Goal: Task Accomplishment & Management: Complete application form

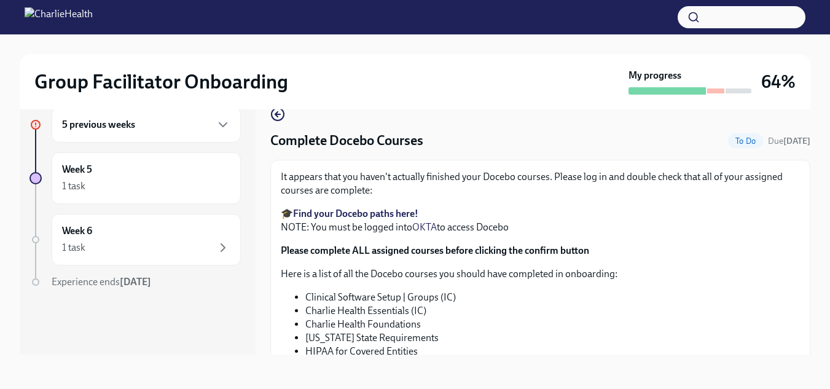
scroll to position [197, 0]
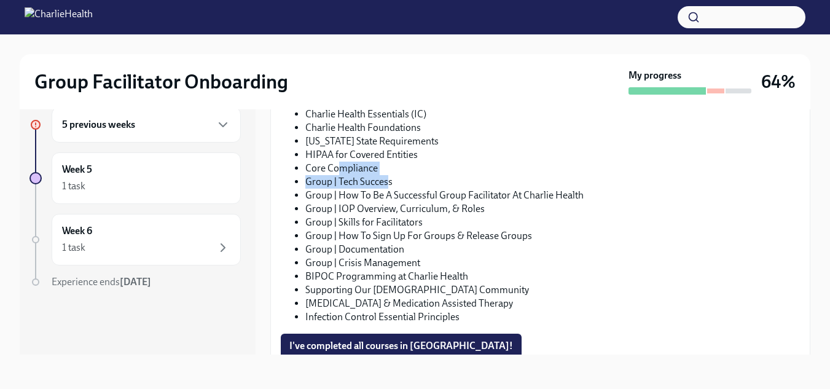
drag, startPoint x: 387, startPoint y: 176, endPoint x: 342, endPoint y: 173, distance: 44.9
click at [342, 173] on ul "Clinical Software Setup | Groups (IC) Charlie Health Essentials (IC) Charlie He…" at bounding box center [540, 209] width 519 height 230
click at [404, 179] on li "Group | Tech Success" at bounding box center [552, 182] width 495 height 14
drag, startPoint x: 391, startPoint y: 171, endPoint x: 306, endPoint y: 167, distance: 84.9
click at [306, 167] on li "Core Compliance" at bounding box center [552, 169] width 495 height 14
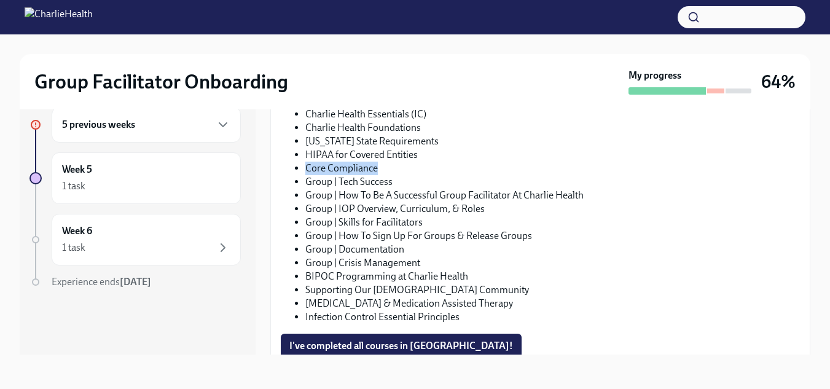
copy li "Core Compliance"
drag, startPoint x: 393, startPoint y: 182, endPoint x: 306, endPoint y: 182, distance: 87.2
click at [306, 182] on li "Group | Tech Success" at bounding box center [552, 182] width 495 height 14
copy li "Group | Tech Success"
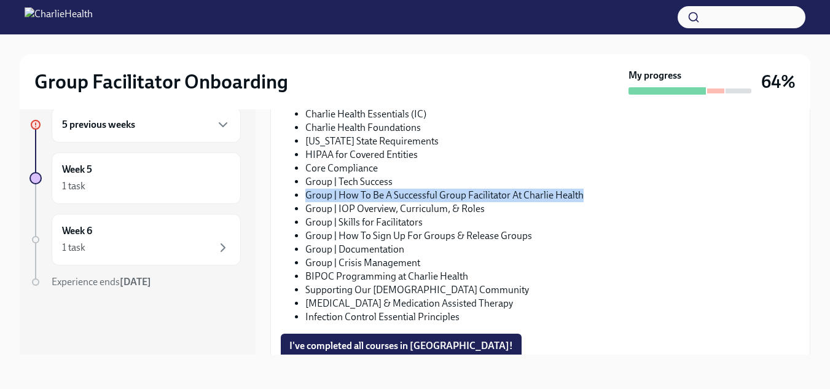
drag, startPoint x: 587, startPoint y: 198, endPoint x: 307, endPoint y: 195, distance: 280.2
click at [307, 195] on li "Group | How To Be A Successful Group Facilitator At Charlie Health" at bounding box center [552, 196] width 495 height 14
copy li "Group | How To Be A Successful Group Facilitator At Charlie Health"
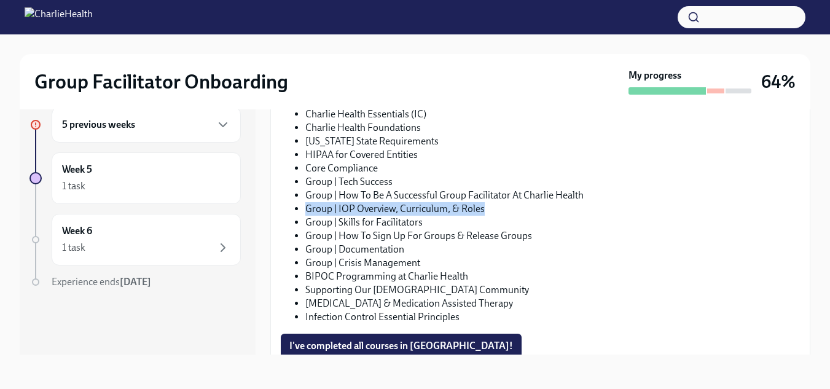
drag, startPoint x: 492, startPoint y: 213, endPoint x: 306, endPoint y: 210, distance: 186.2
click at [306, 210] on li "Group | IOP Overview, Curriculum, & Roles" at bounding box center [552, 209] width 495 height 14
copy li "Group | IOP Overview, Curriculum, & Roles"
click at [306, 210] on li "Group | IOP Overview, Curriculum, & Roles" at bounding box center [552, 209] width 495 height 14
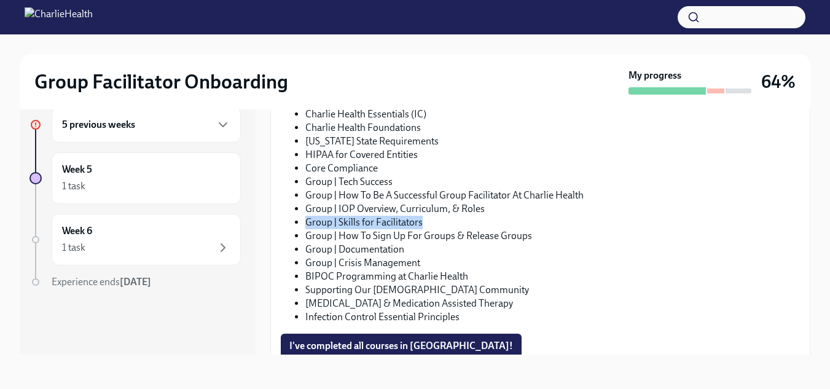
drag, startPoint x: 425, startPoint y: 222, endPoint x: 304, endPoint y: 222, distance: 120.4
click at [304, 222] on ul "Clinical Software Setup | Groups (IC) Charlie Health Essentials (IC) Charlie He…" at bounding box center [540, 209] width 519 height 230
copy li "Group | Skills for Facilitators"
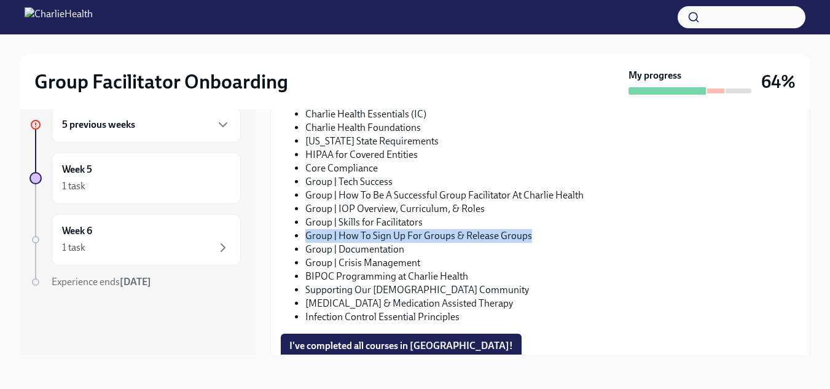
drag, startPoint x: 535, startPoint y: 240, endPoint x: 306, endPoint y: 237, distance: 228.6
click at [306, 237] on li "Group | How To Sign Up For Groups & Release Groups" at bounding box center [552, 236] width 495 height 14
copy li "Group | How To Sign Up For Groups & Release Groups"
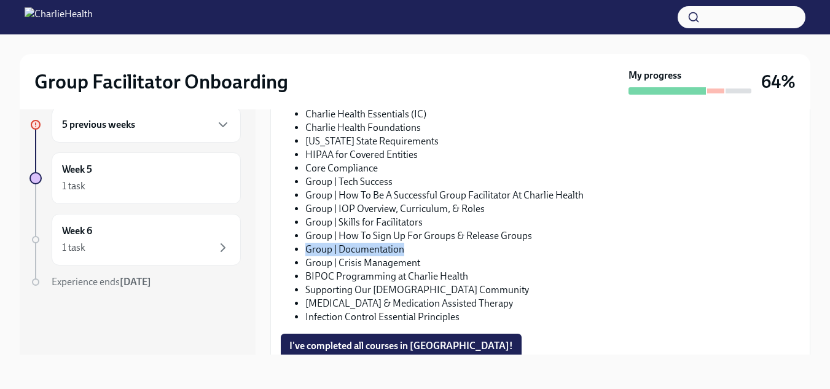
drag, startPoint x: 406, startPoint y: 250, endPoint x: 306, endPoint y: 253, distance: 100.2
click at [306, 253] on li "Group | Documentation" at bounding box center [552, 250] width 495 height 14
copy li "Group | Documentation"
drag, startPoint x: 421, startPoint y: 257, endPoint x: 308, endPoint y: 263, distance: 113.2
click at [308, 263] on li "Group | Crisis Management" at bounding box center [552, 263] width 495 height 14
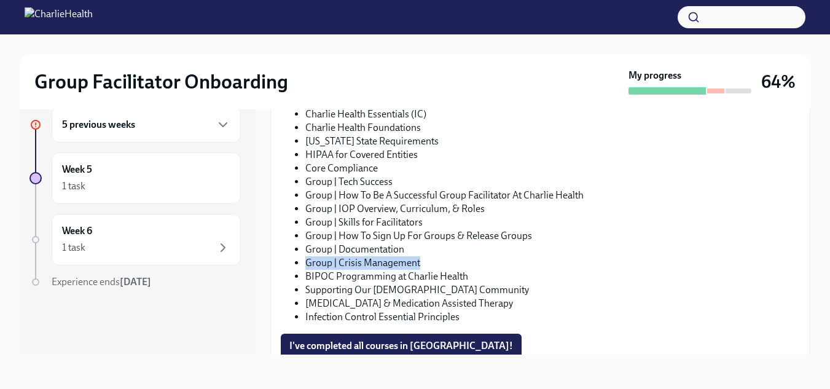
copy li "Group | Crisis Management"
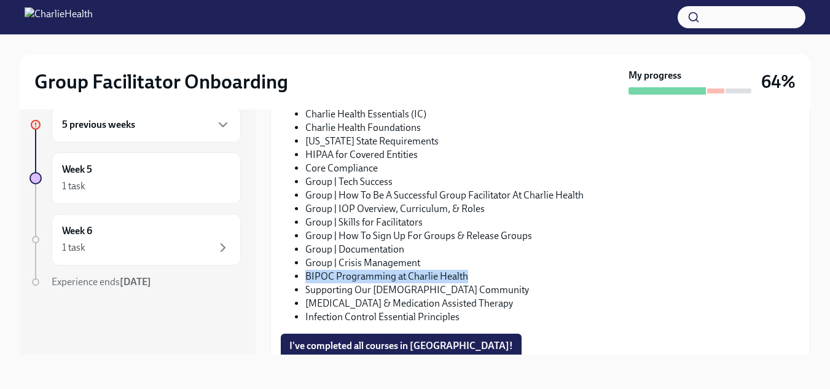
drag, startPoint x: 472, startPoint y: 280, endPoint x: 305, endPoint y: 278, distance: 166.5
click at [305, 278] on li "BIPOC Programming at Charlie Health" at bounding box center [552, 277] width 495 height 14
copy li "BIPOC Programming at Charlie Health"
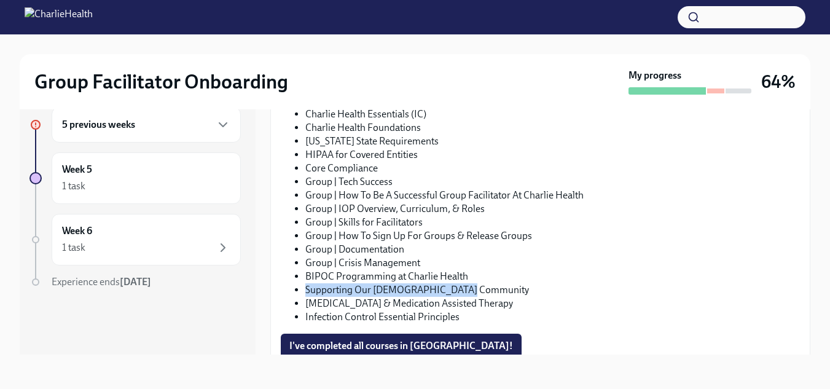
drag, startPoint x: 477, startPoint y: 294, endPoint x: 306, endPoint y: 294, distance: 170.8
click at [306, 294] on li "Supporting Our LGBTQIA+ Community" at bounding box center [552, 290] width 495 height 14
copy li "Supporting Our LGBTQIA+ Community"
drag, startPoint x: 540, startPoint y: 308, endPoint x: 305, endPoint y: 306, distance: 234.7
click at [305, 306] on li "Substance Use Disorder & Medication Assisted Therapy" at bounding box center [552, 304] width 495 height 14
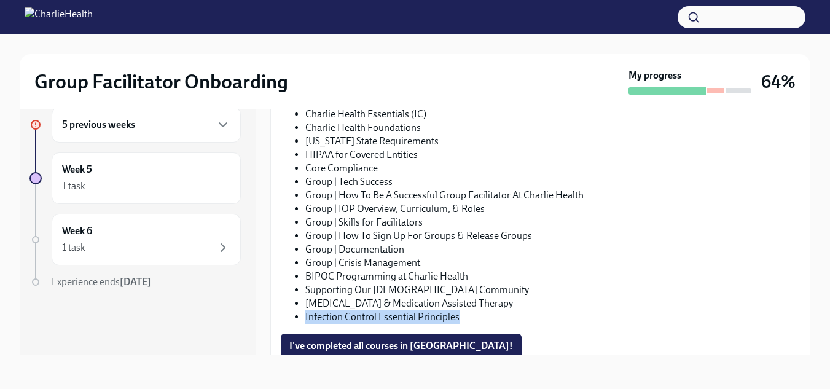
drag, startPoint x: 460, startPoint y: 319, endPoint x: 304, endPoint y: 322, distance: 156.1
click at [304, 322] on ul "Clinical Software Setup | Groups (IC) Charlie Health Essentials (IC) Charlie He…" at bounding box center [540, 209] width 519 height 230
click at [409, 337] on button "I've completed all courses in Docebo!" at bounding box center [401, 346] width 241 height 25
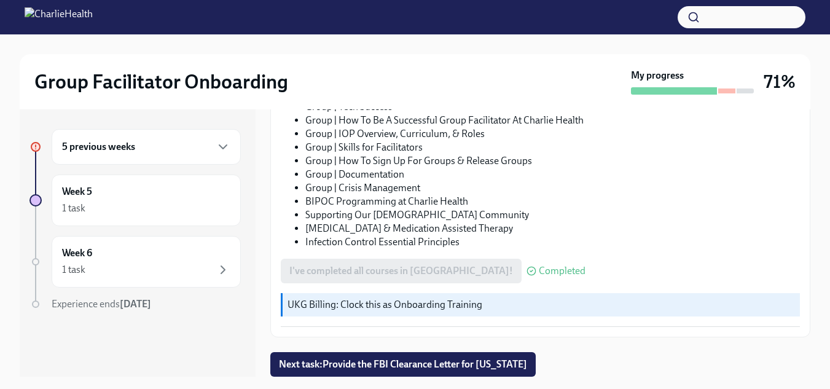
scroll to position [22, 0]
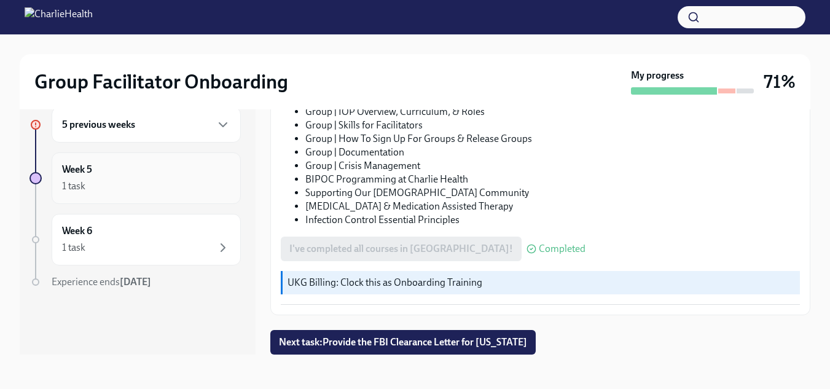
click at [163, 192] on div "1 task" at bounding box center [146, 186] width 168 height 15
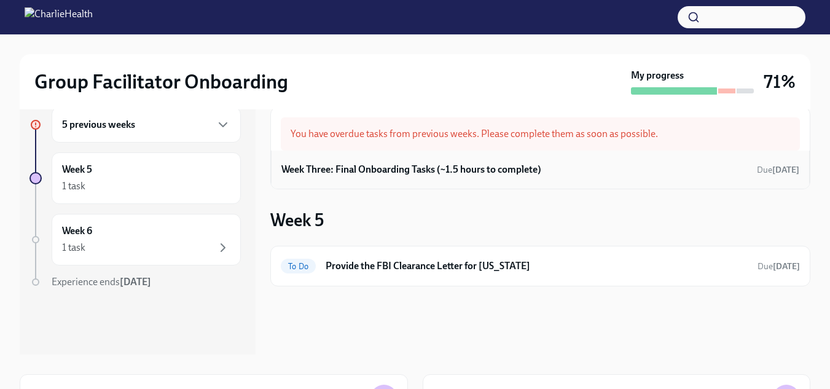
click at [686, 167] on div "Week Three: Final Onboarding Tasks (~1.5 hours to complete) Due 9 days ago" at bounding box center [540, 169] width 518 height 18
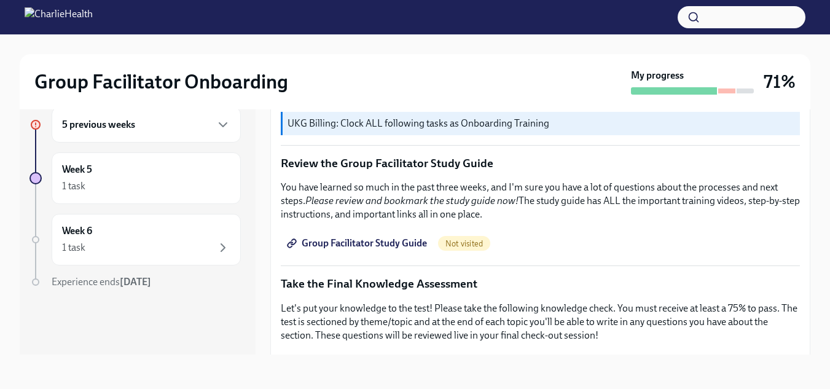
scroll to position [519, 0]
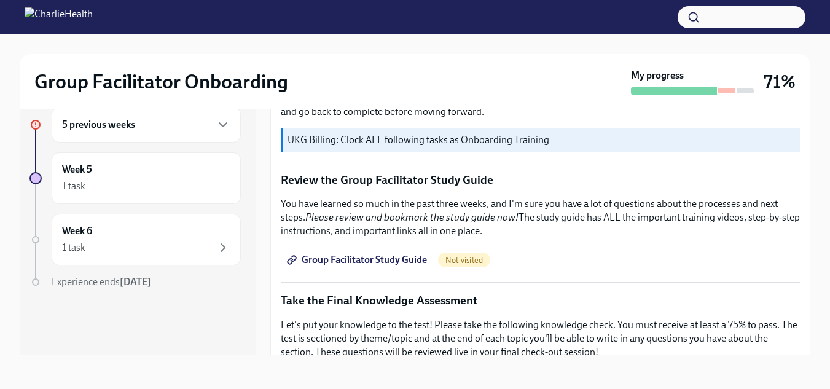
click at [408, 254] on span "Group Facilitator Study Guide" at bounding box center [358, 260] width 138 height 12
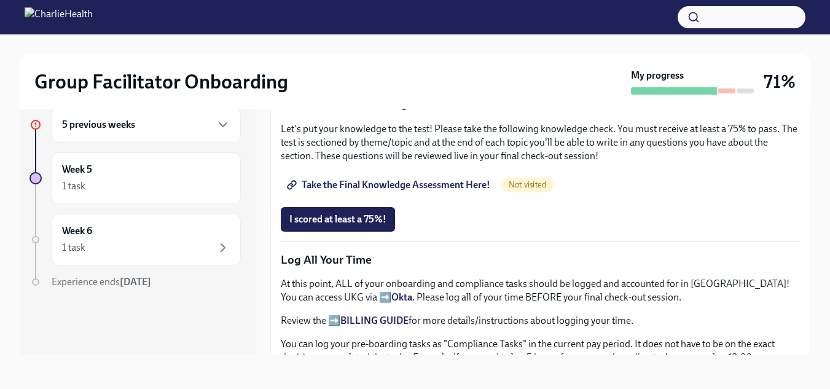
scroll to position [708, 0]
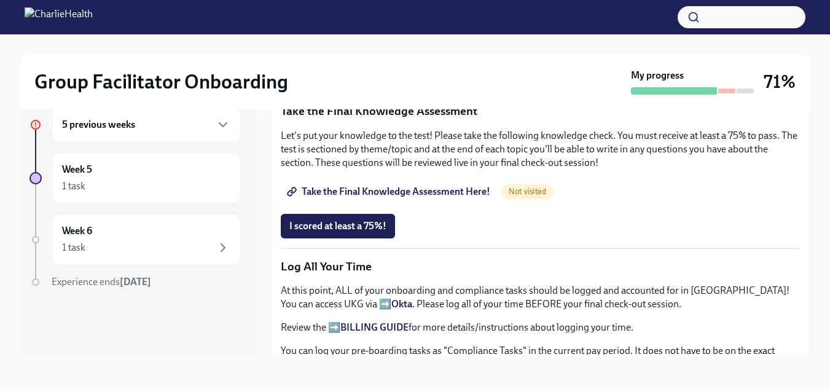
click at [467, 186] on span "Take the Final Knowledge Assessment Here!" at bounding box center [389, 192] width 201 height 12
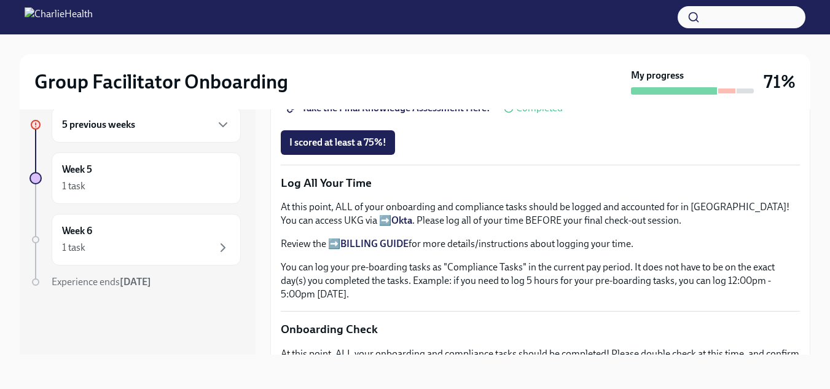
scroll to position [798, 0]
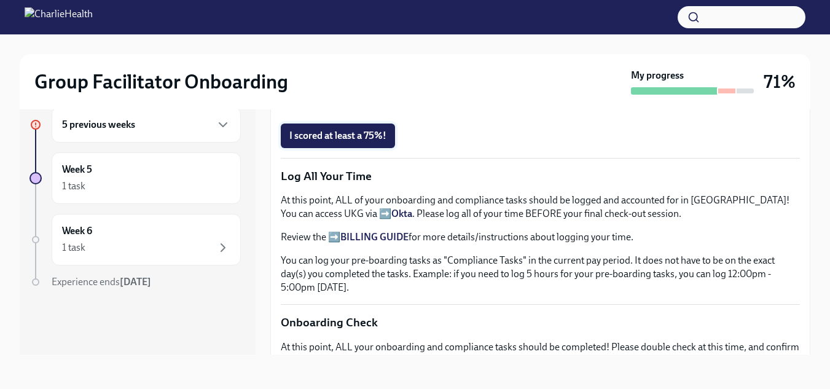
click at [353, 132] on span "I scored at least a 75%!" at bounding box center [337, 136] width 97 height 12
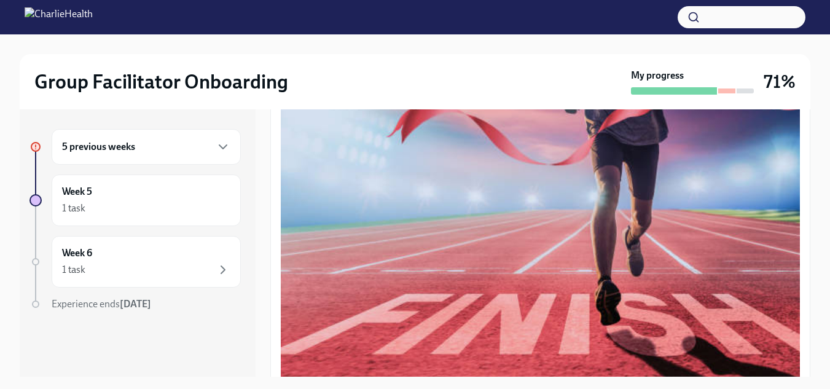
scroll to position [0, 0]
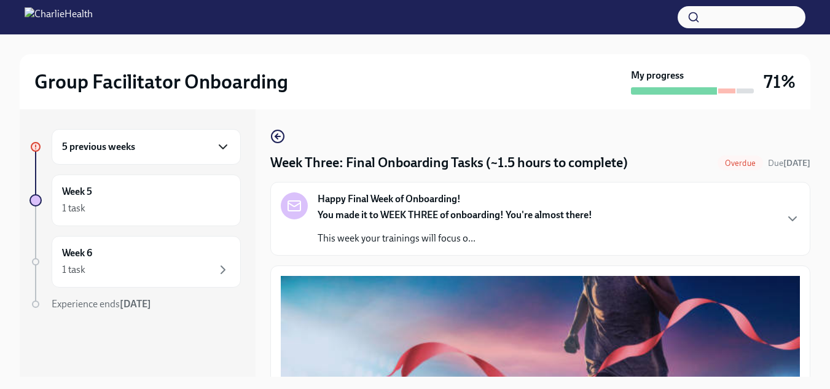
click at [216, 151] on icon "button" at bounding box center [223, 146] width 15 height 15
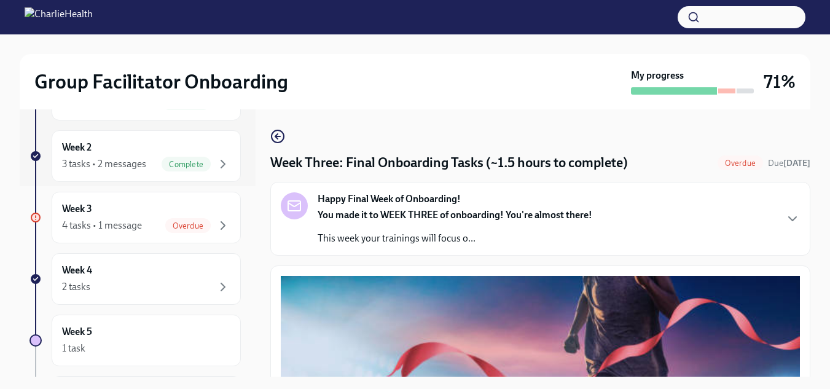
scroll to position [205, 0]
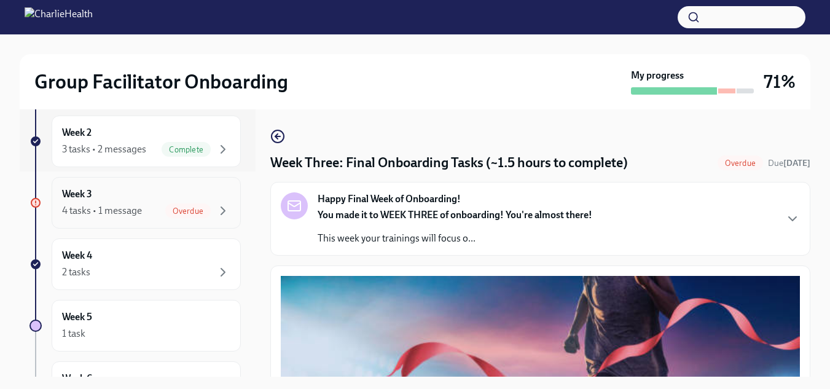
click at [177, 224] on div "Week 3 4 tasks • 1 message Overdue" at bounding box center [146, 203] width 189 height 52
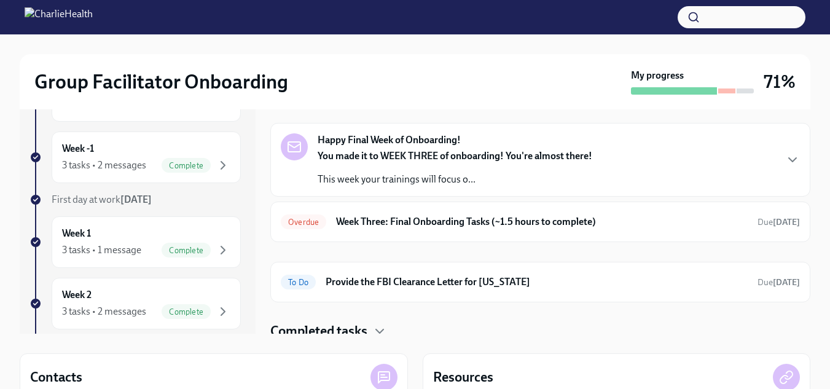
scroll to position [52, 0]
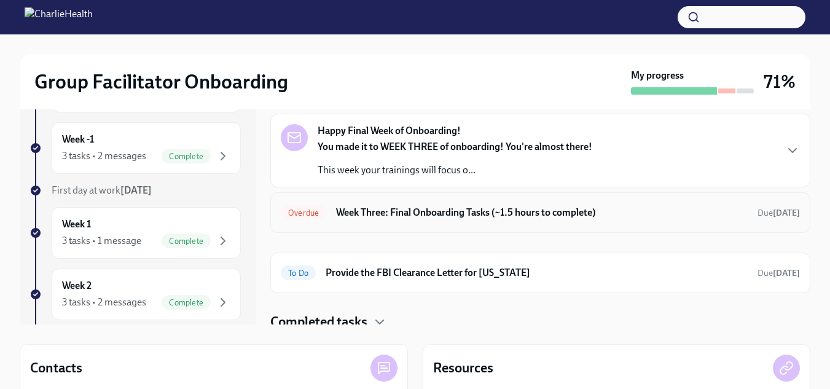
click at [539, 211] on h6 "Week Three: Final Onboarding Tasks (~1.5 hours to complete)" at bounding box center [542, 213] width 412 height 14
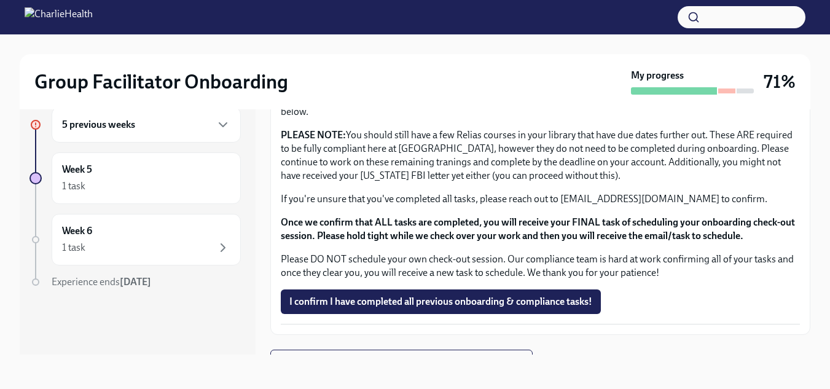
scroll to position [1060, 0]
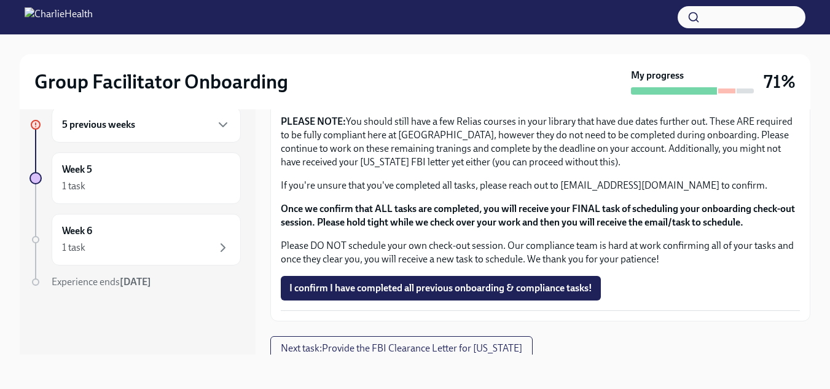
click at [223, 114] on div "5 previous weeks" at bounding box center [146, 125] width 189 height 36
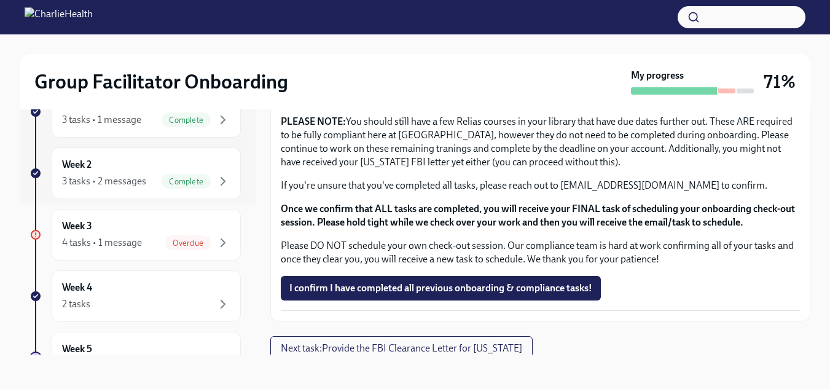
scroll to position [173, 0]
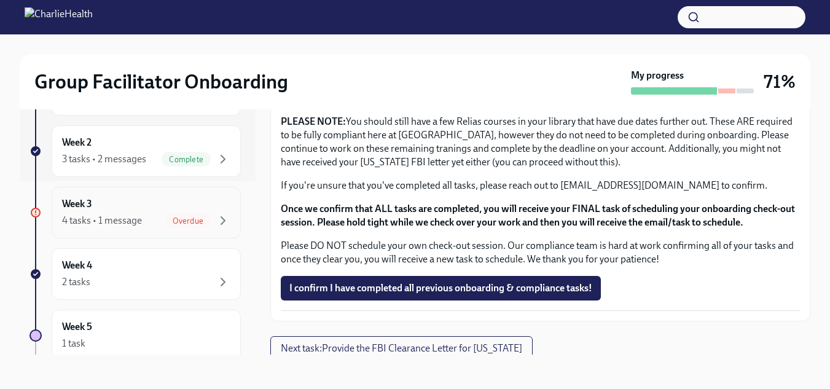
click at [214, 205] on div "Week 3 4 tasks • 1 message Overdue" at bounding box center [146, 212] width 168 height 31
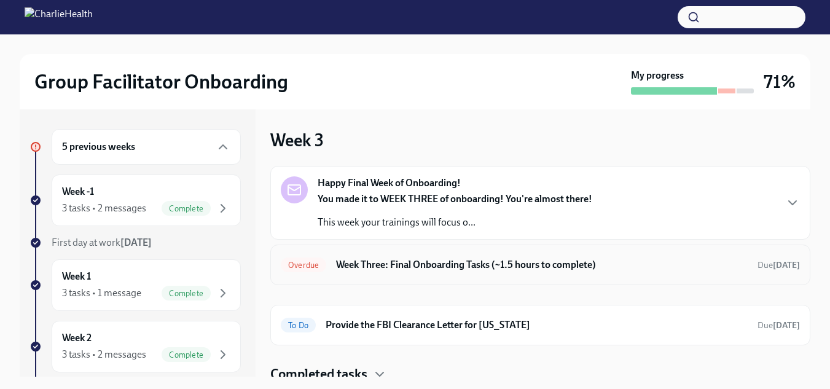
click at [531, 265] on h6 "Week Three: Final Onboarding Tasks (~1.5 hours to complete)" at bounding box center [542, 265] width 412 height 14
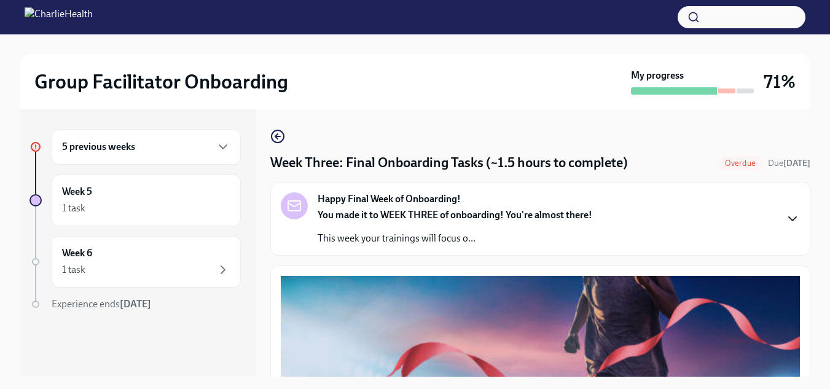
click at [785, 221] on icon "button" at bounding box center [792, 218] width 15 height 15
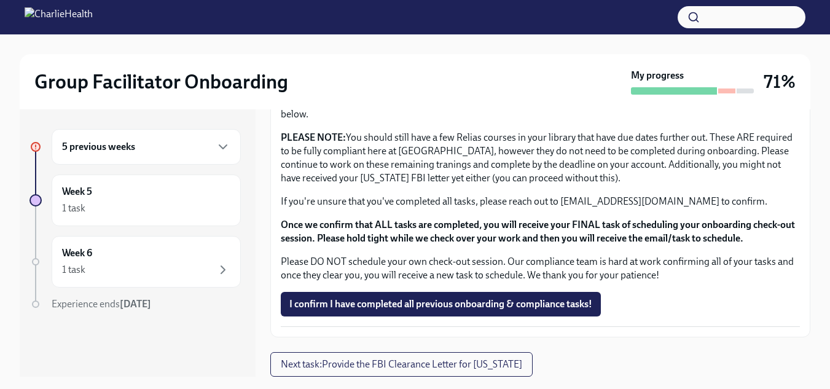
scroll to position [1537, 0]
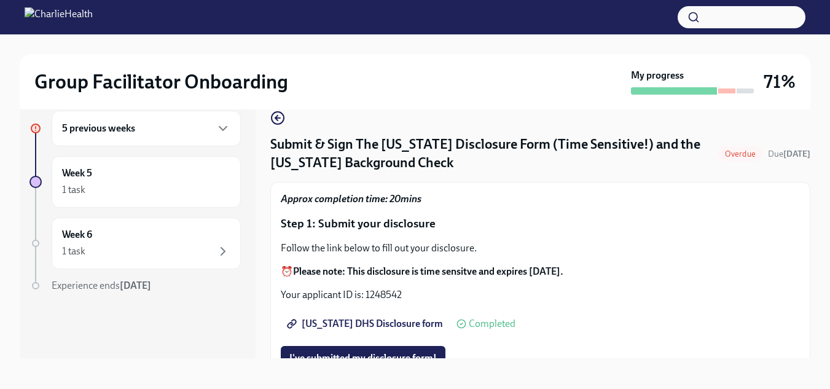
scroll to position [22, 0]
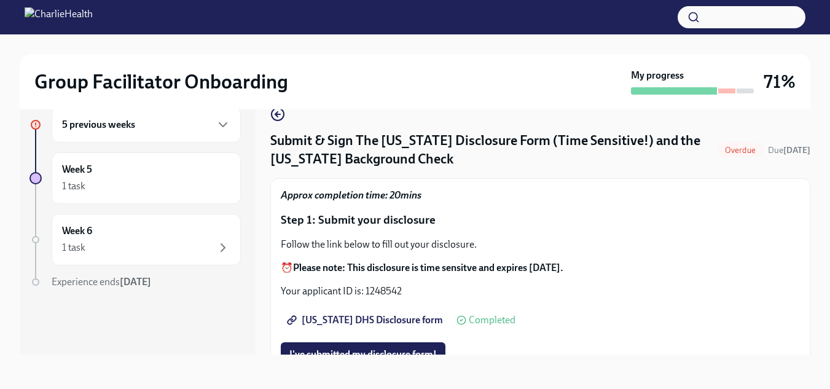
click at [376, 319] on span "[US_STATE] DHS Disclosure form" at bounding box center [366, 320] width 154 height 12
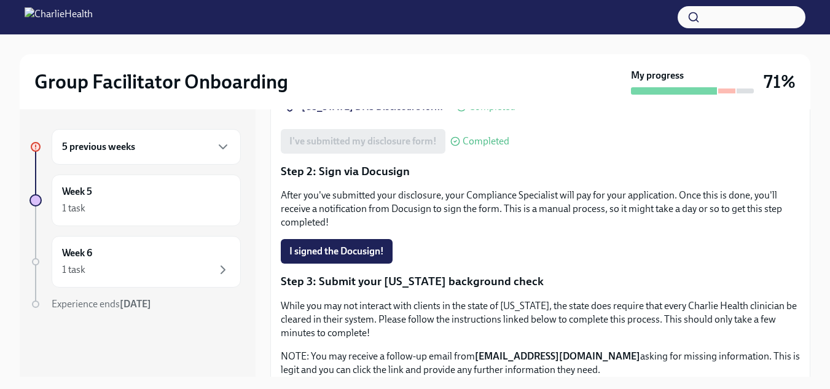
scroll to position [232, 0]
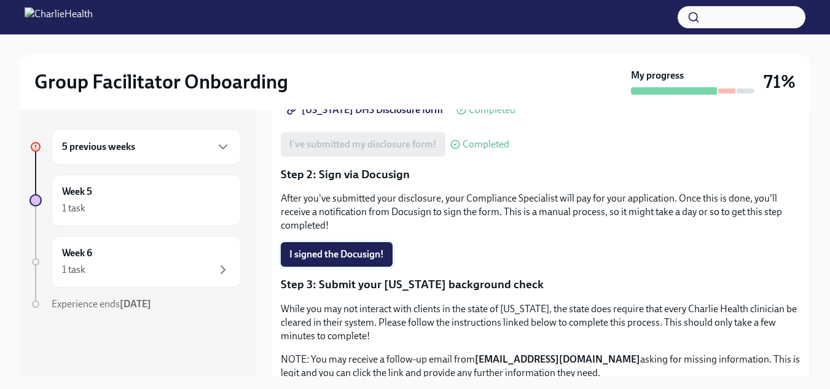
click at [351, 248] on button "I signed the Docusign!" at bounding box center [337, 254] width 112 height 25
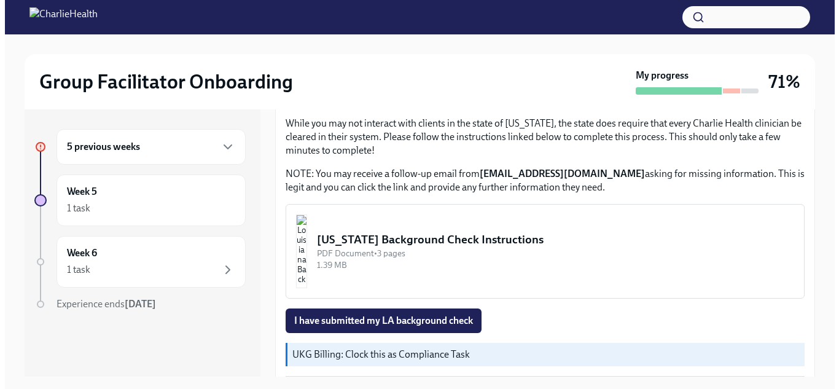
scroll to position [420, 0]
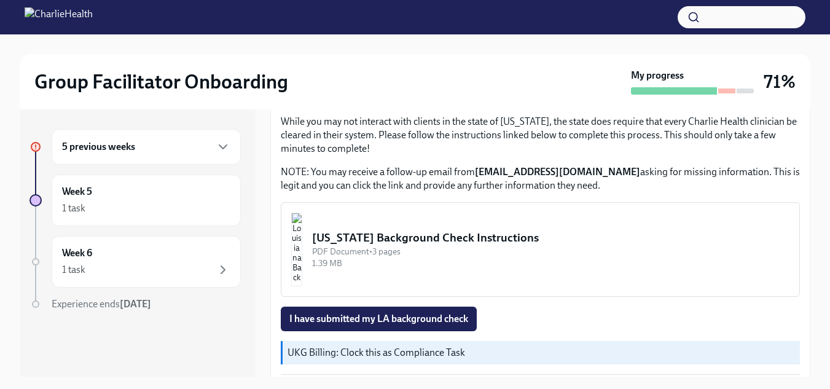
click at [450, 244] on div "Louisiana Background Check Instructions" at bounding box center [550, 238] width 477 height 16
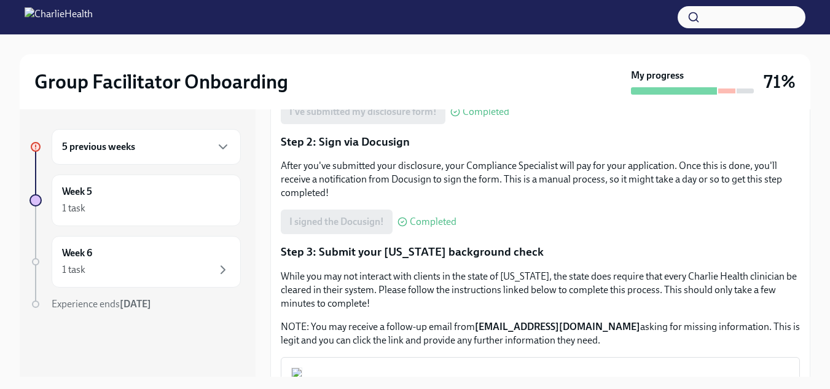
scroll to position [283, 0]
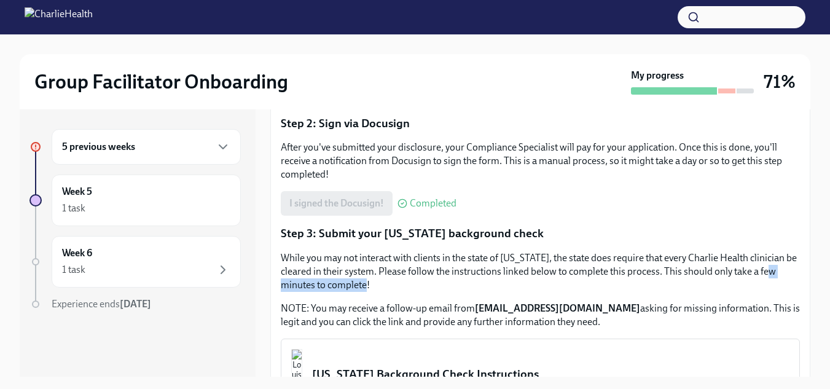
drag, startPoint x: 801, startPoint y: 270, endPoint x: 805, endPoint y: 291, distance: 21.5
click at [805, 291] on div "Submit & Sign The Utah Disclosure Form (Time Sensitive!) and the Louisiana Back…" at bounding box center [540, 242] width 540 height 267
drag, startPoint x: 645, startPoint y: 310, endPoint x: 477, endPoint y: 312, distance: 167.7
click at [477, 312] on strong "background@southernresearchinc.com" at bounding box center [557, 308] width 165 height 12
copy strong "background@southernresearchinc.com"
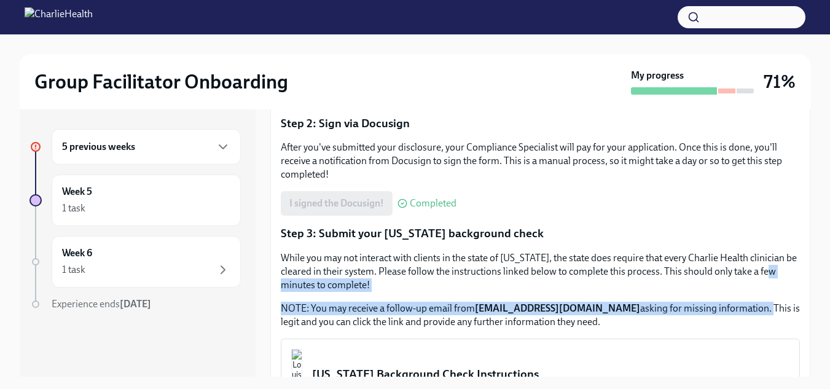
drag, startPoint x: 801, startPoint y: 266, endPoint x: 806, endPoint y: 305, distance: 39.1
click at [806, 305] on div "Submit & Sign The Utah Disclosure Form (Time Sensitive!) and the Louisiana Back…" at bounding box center [540, 242] width 540 height 267
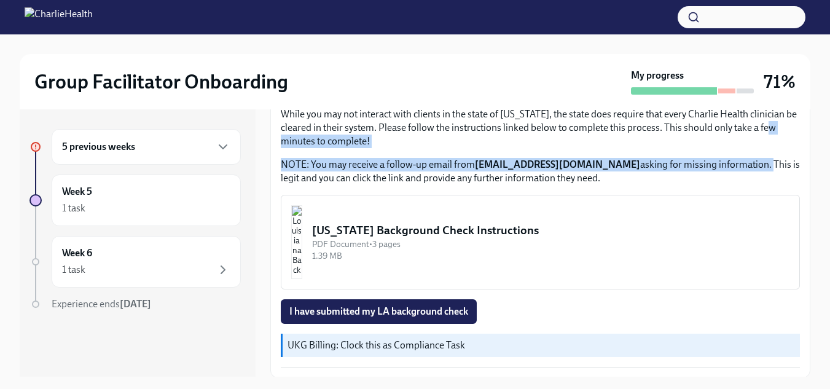
scroll to position [468, 0]
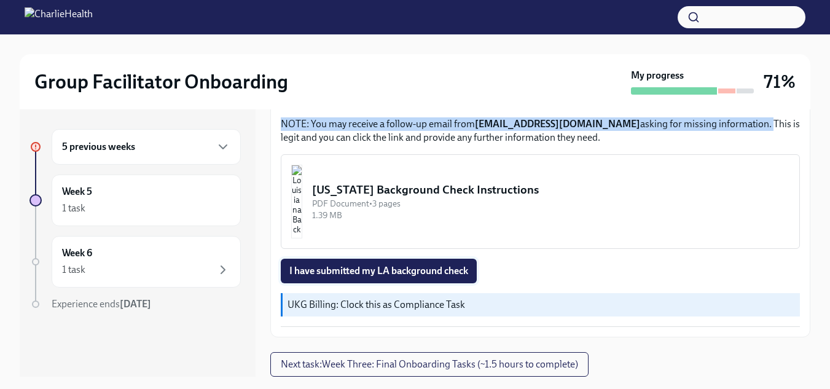
click at [447, 266] on span "I have submitted my LA background check" at bounding box center [378, 271] width 179 height 12
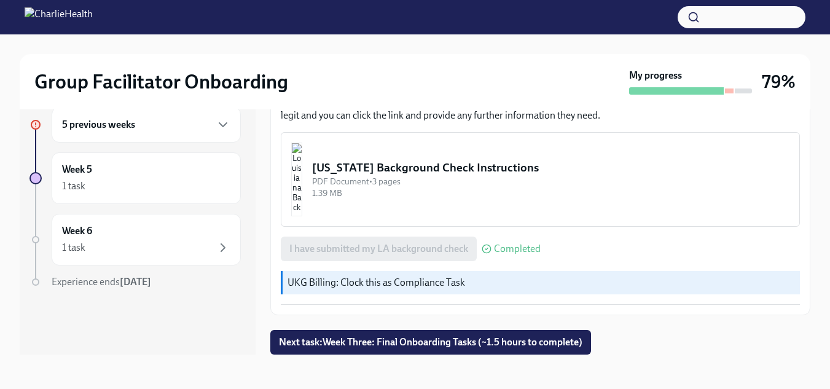
scroll to position [0, 0]
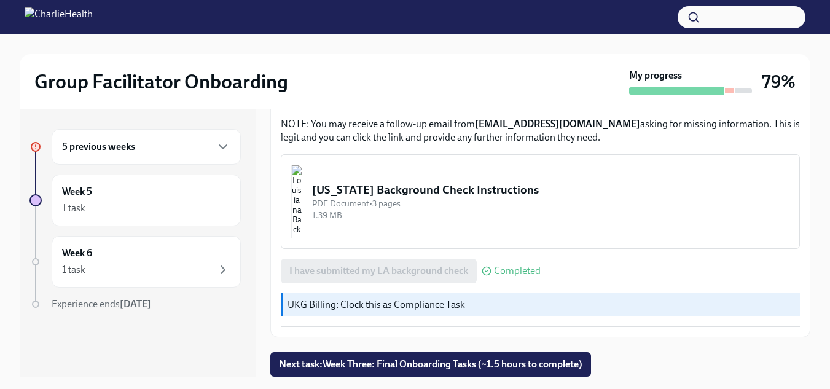
click at [231, 152] on div "5 previous weeks" at bounding box center [146, 147] width 189 height 36
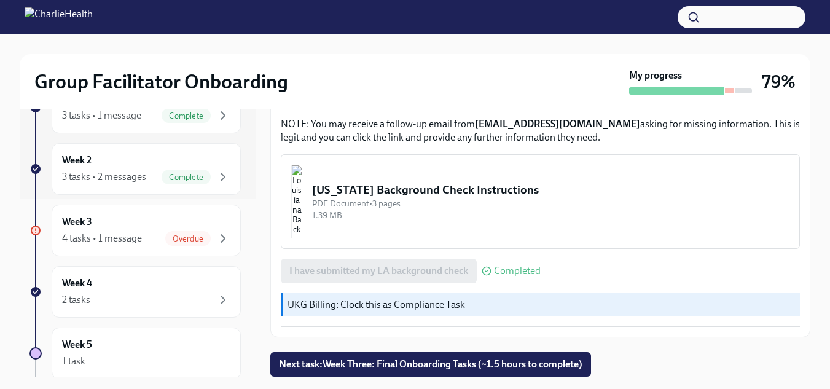
scroll to position [195, 0]
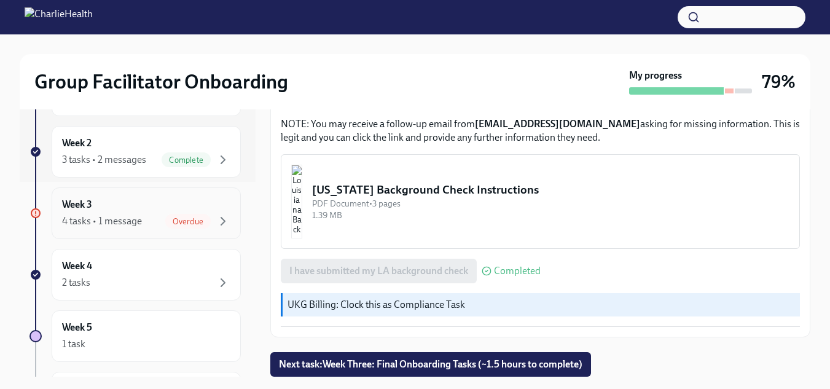
click at [202, 221] on div "Overdue" at bounding box center [197, 221] width 65 height 15
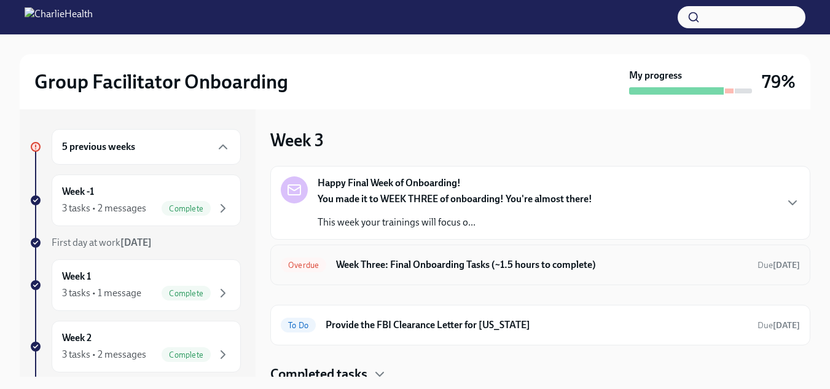
click at [450, 262] on h6 "Week Three: Final Onboarding Tasks (~1.5 hours to complete)" at bounding box center [542, 265] width 412 height 14
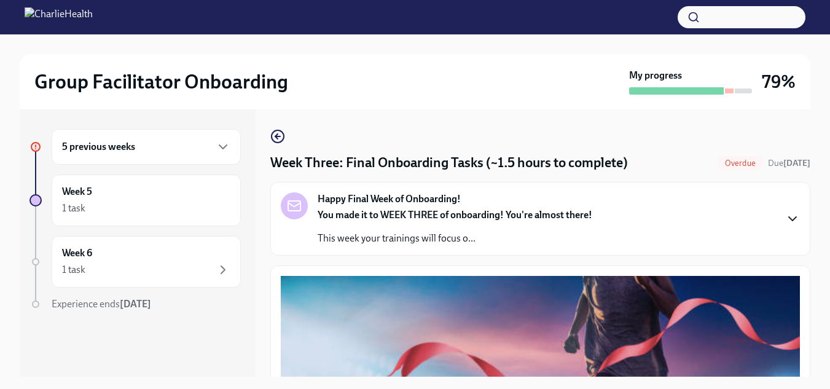
click at [785, 214] on icon "button" at bounding box center [792, 218] width 15 height 15
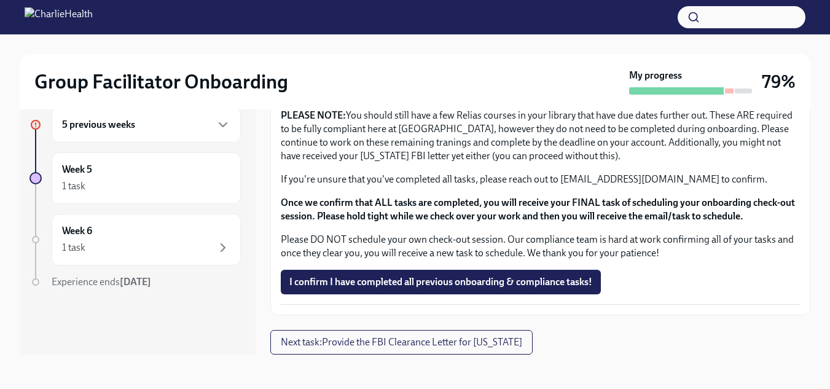
scroll to position [1537, 0]
click at [523, 282] on span "I confirm I have completed all previous onboarding & compliance tasks!" at bounding box center [440, 282] width 303 height 12
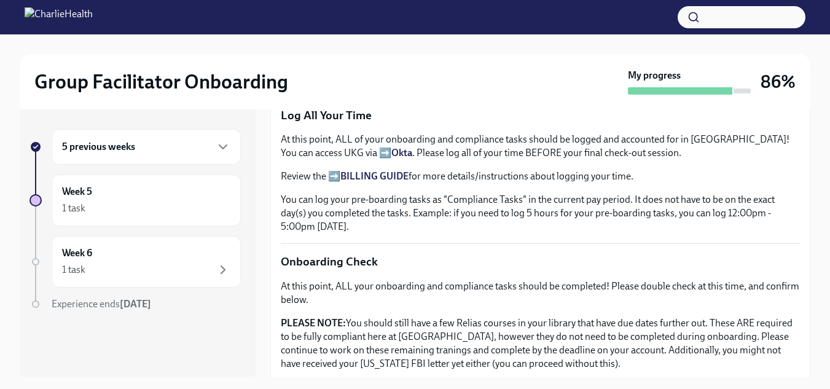
scroll to position [1060, 0]
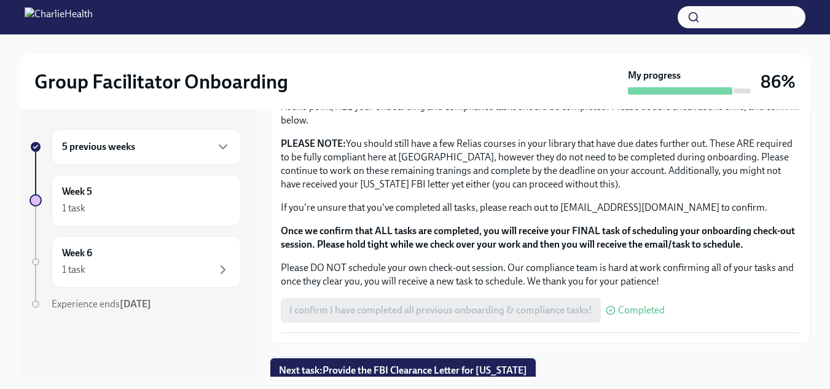
click at [508, 364] on span "Next task : Provide the FBI Clearance Letter for Pennsylvania" at bounding box center [403, 370] width 248 height 12
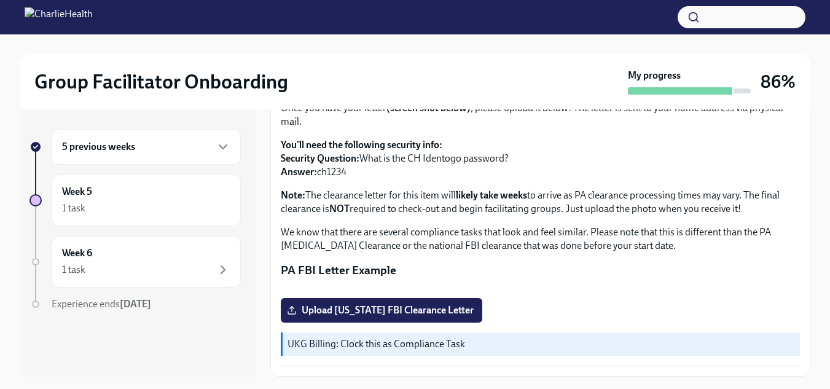
scroll to position [297, 0]
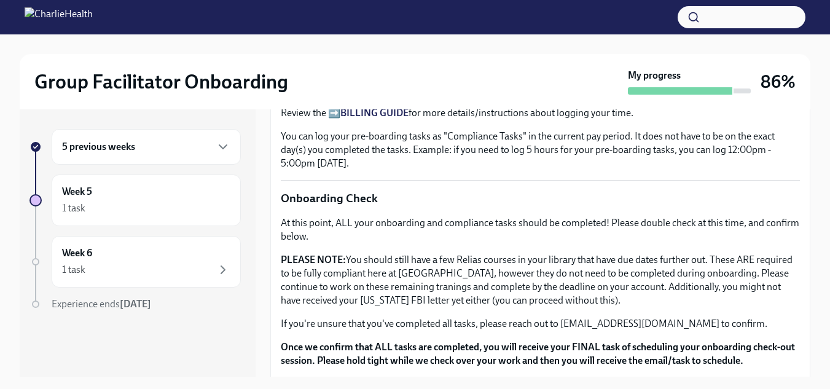
scroll to position [1060, 0]
